Goal: Subscribe to service/newsletter

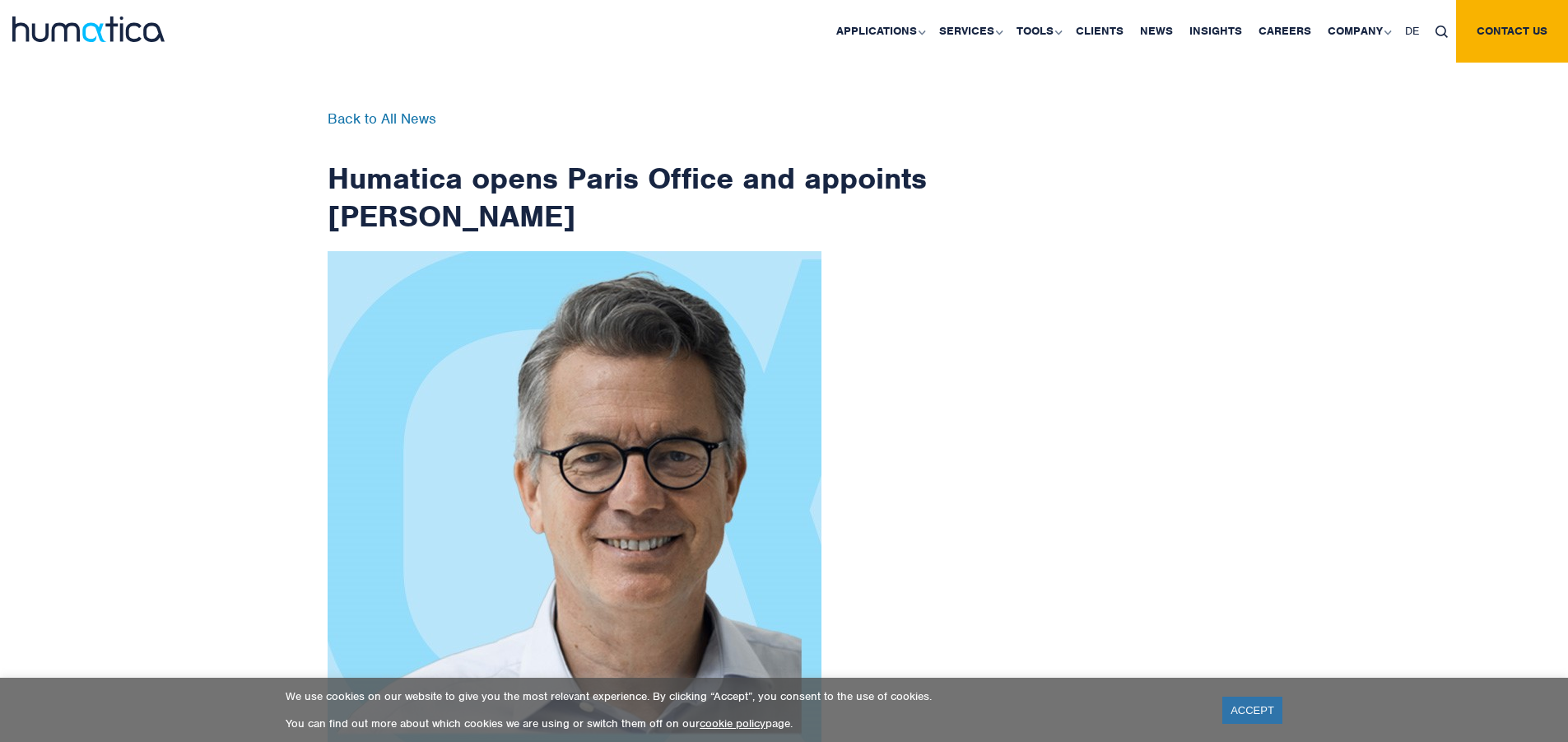
scroll to position [2628, 0]
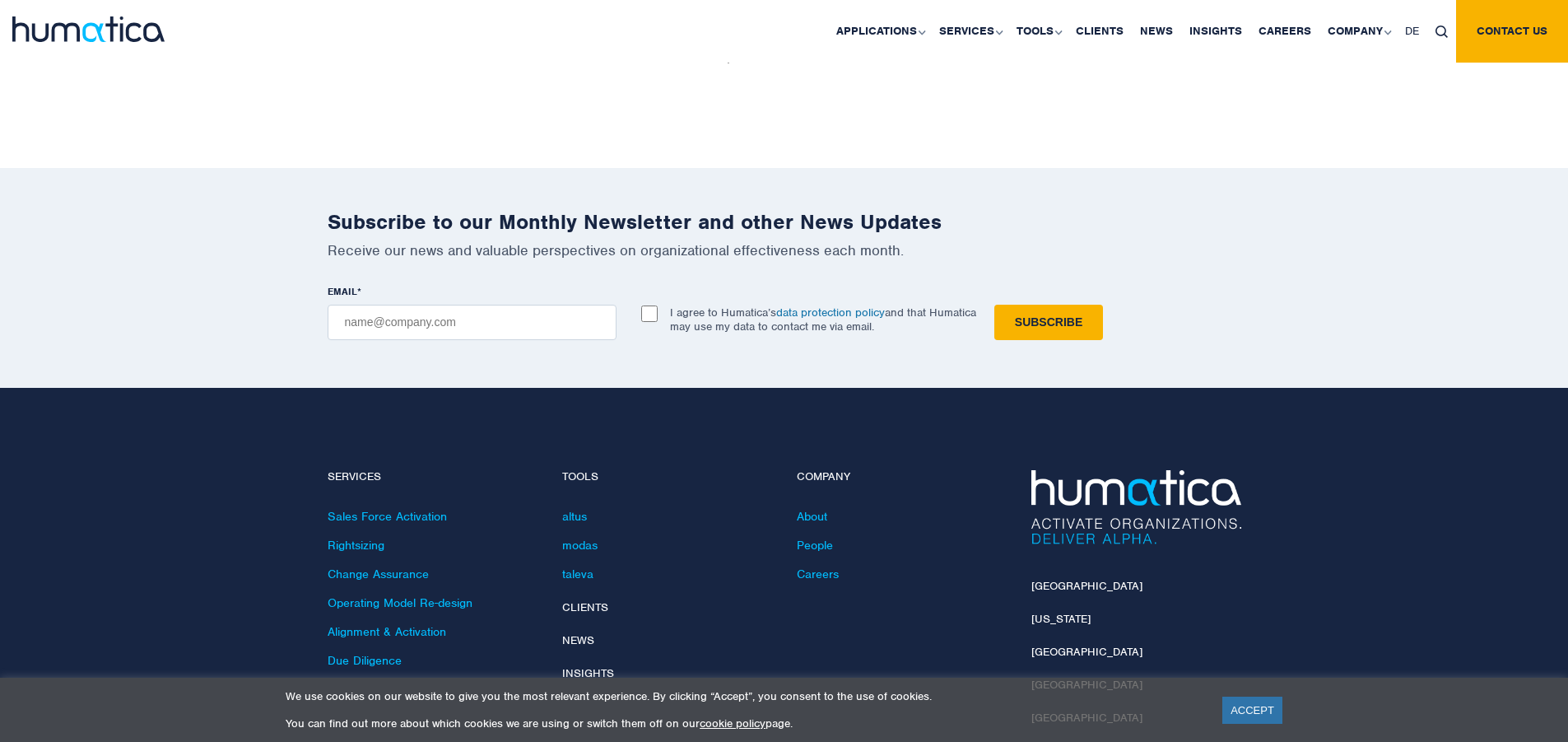
checkbox input "true"
type input "[EMAIL_ADDRESS][DOMAIN_NAME]"
click at [995, 305] on input "Subscribe" at bounding box center [1049, 323] width 109 height 36
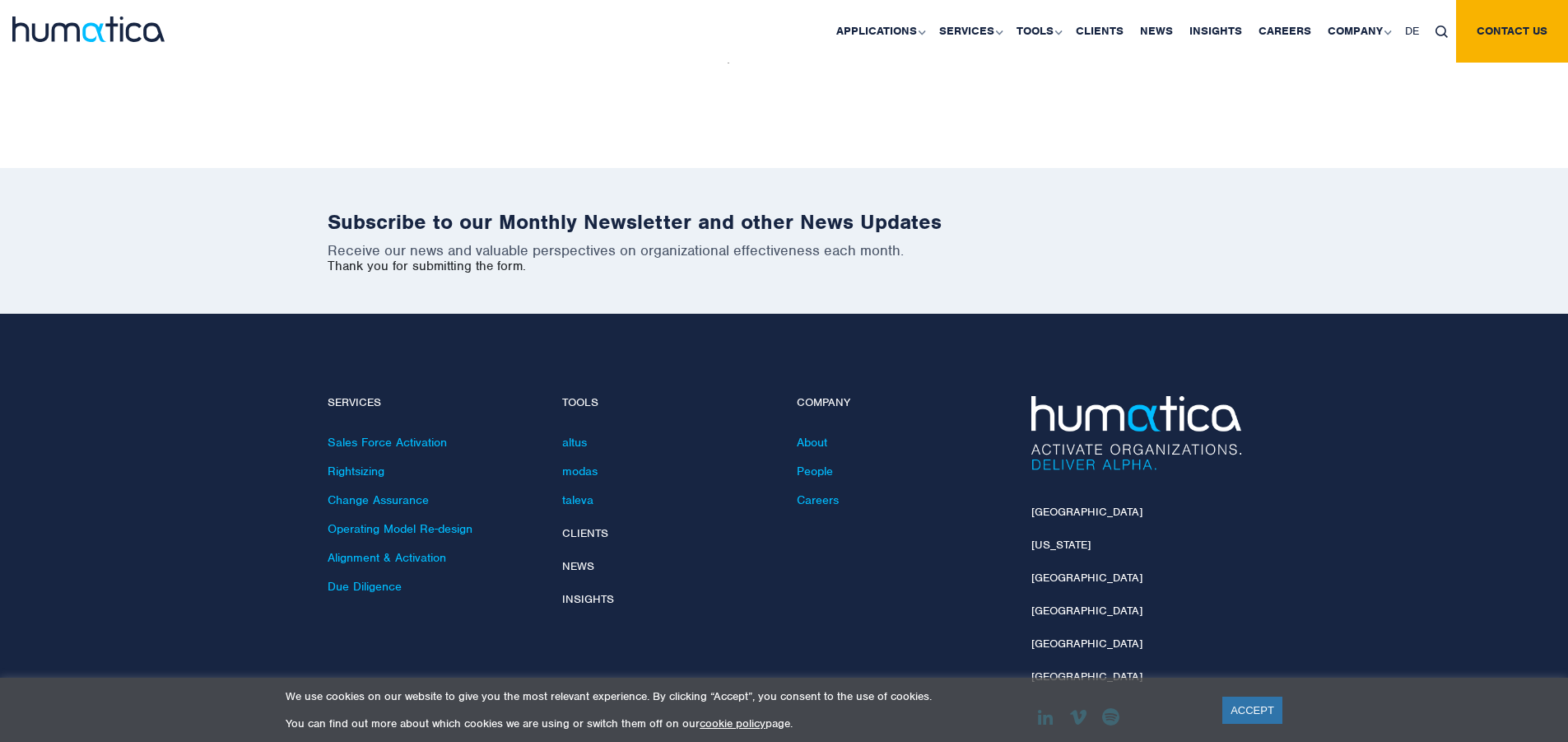
scroll to position [2553, 0]
